Goal: Transaction & Acquisition: Download file/media

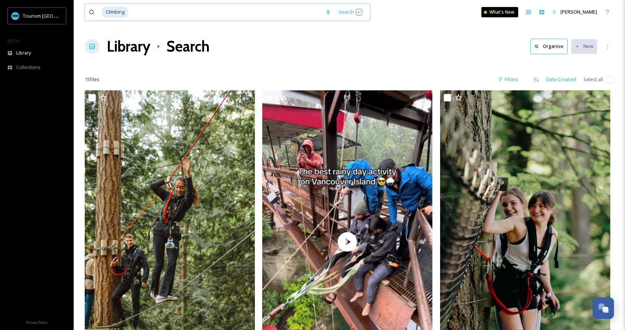
click at [208, 11] on input at bounding box center [225, 12] width 193 height 16
type input "C"
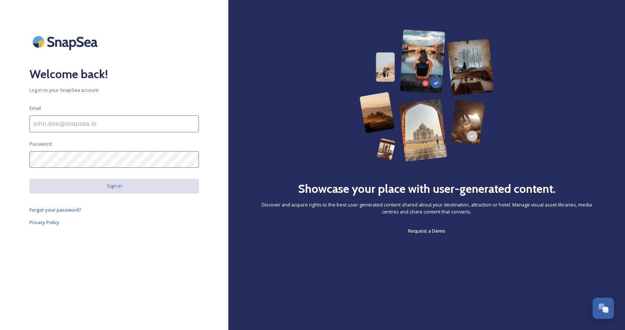
click at [140, 117] on input at bounding box center [113, 123] width 169 height 17
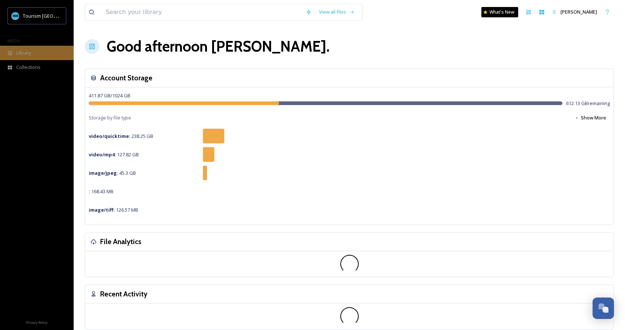
click at [34, 47] on div "Library" at bounding box center [37, 53] width 74 height 14
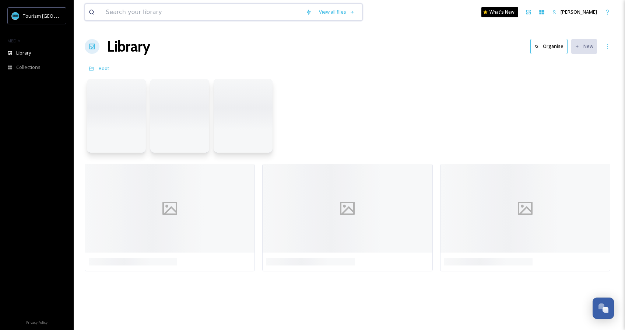
click at [136, 16] on input at bounding box center [202, 12] width 200 height 16
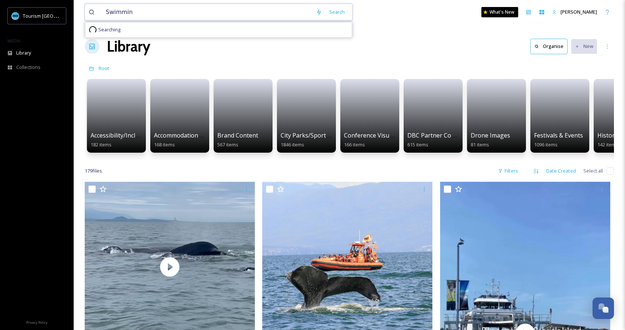
type input "Swimming"
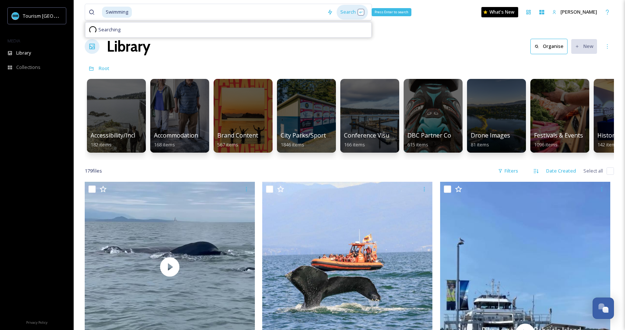
click at [354, 8] on div "Search Press Enter to search" at bounding box center [352, 12] width 31 height 14
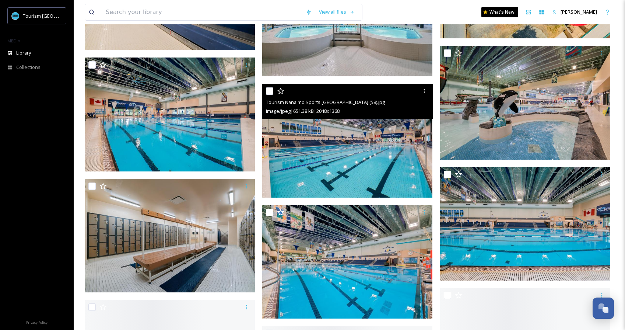
scroll to position [1895, 0]
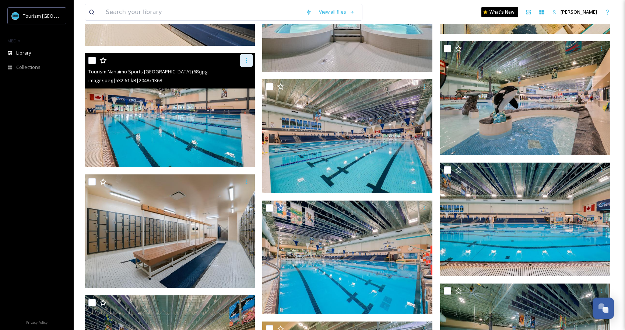
click at [248, 60] on icon at bounding box center [247, 60] width 6 height 6
click at [239, 90] on span "Download" at bounding box center [238, 90] width 22 height 7
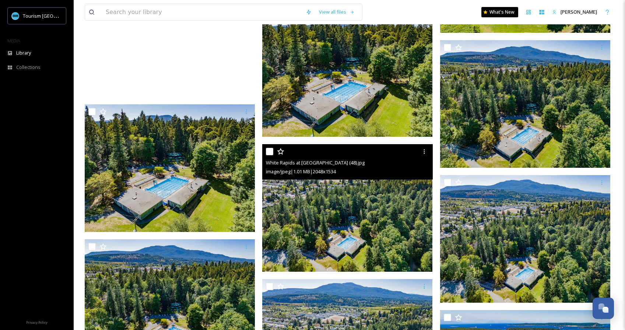
scroll to position [2856, 0]
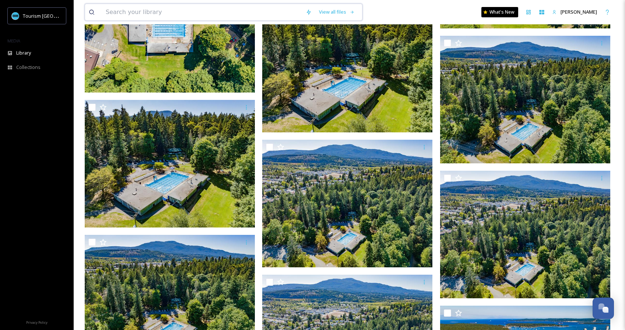
click at [181, 10] on input at bounding box center [202, 12] width 200 height 16
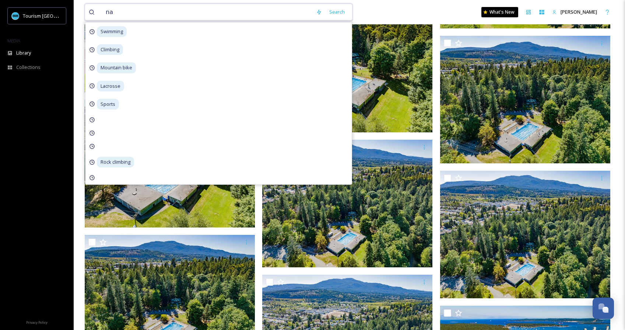
type input "n"
type input "baseball"
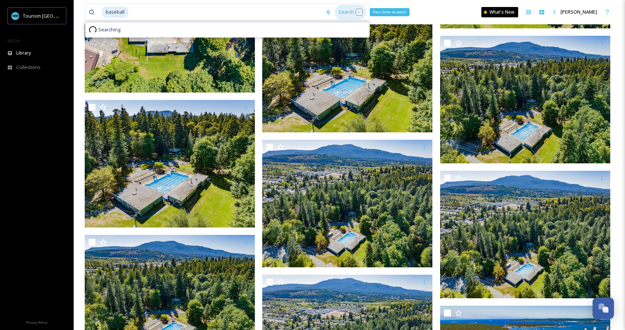
click at [346, 9] on div "Search Press Enter to search" at bounding box center [350, 12] width 31 height 14
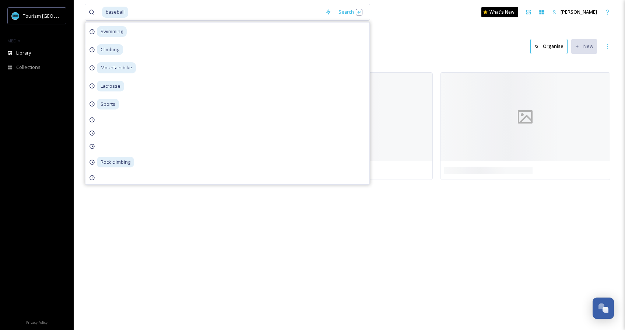
click at [427, 39] on div "Library Search Organise New" at bounding box center [349, 46] width 529 height 22
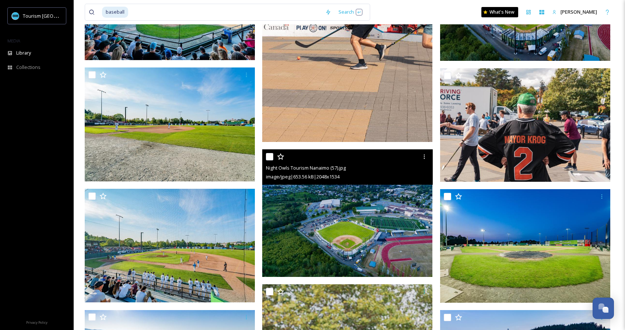
scroll to position [2053, 0]
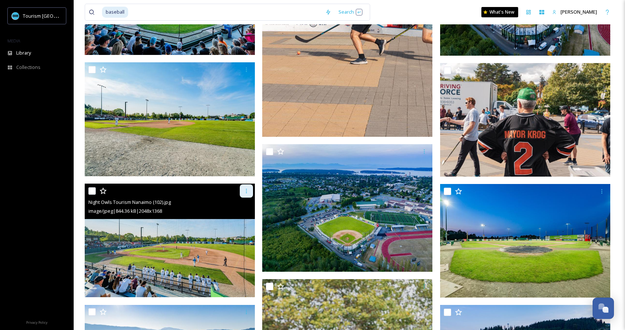
click at [248, 190] on icon at bounding box center [247, 191] width 6 height 6
click at [237, 219] on span "Download" at bounding box center [238, 221] width 22 height 7
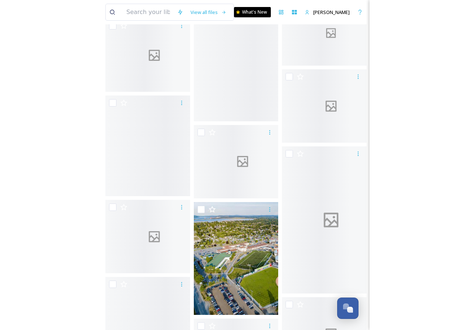
scroll to position [1799, 0]
